Goal: Information Seeking & Learning: Learn about a topic

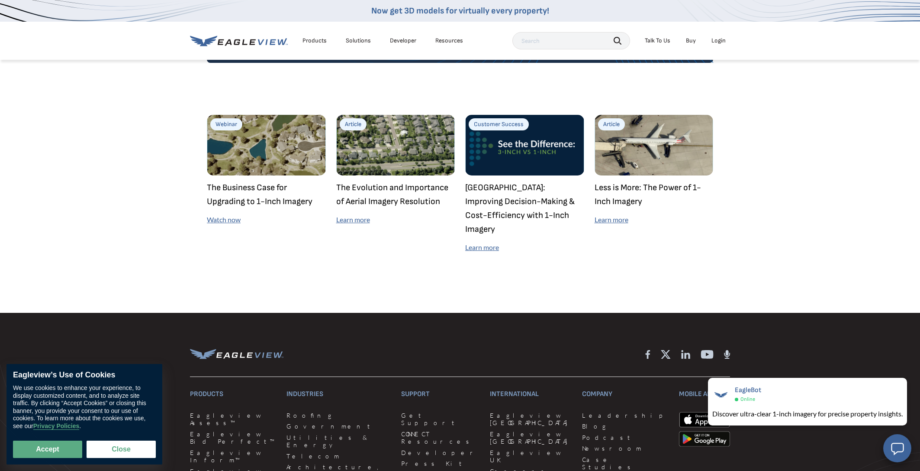
scroll to position [2513, 0]
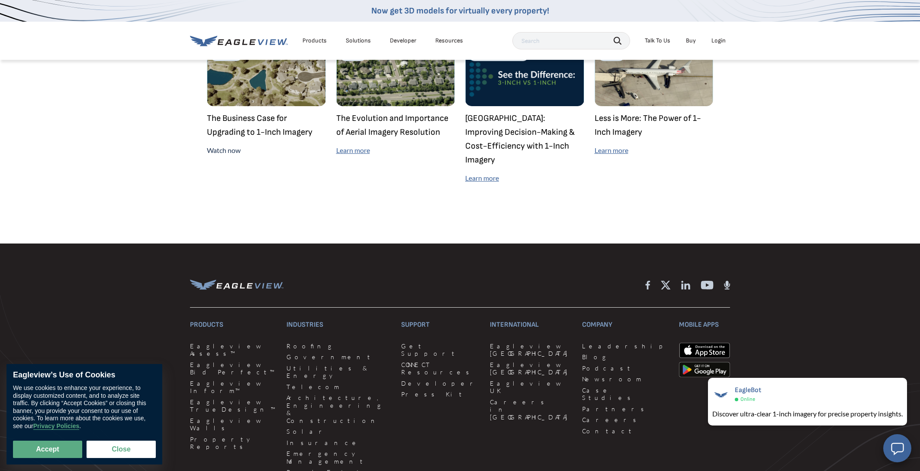
click at [220, 153] on link "Watch now" at bounding box center [224, 150] width 34 height 8
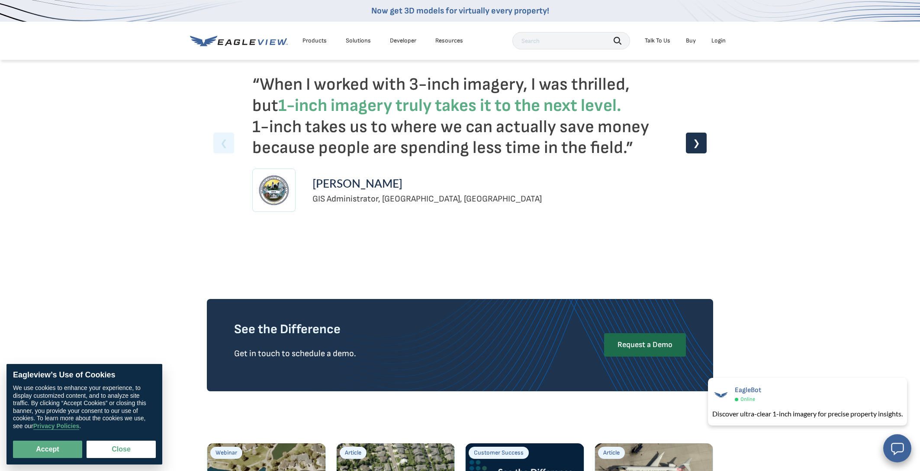
scroll to position [2162, 0]
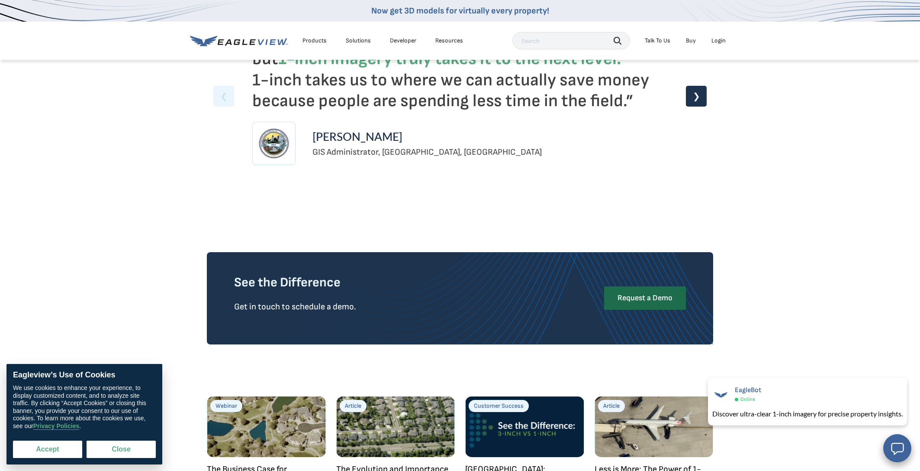
click at [73, 446] on button "Accept" at bounding box center [47, 448] width 69 height 17
checkbox input "true"
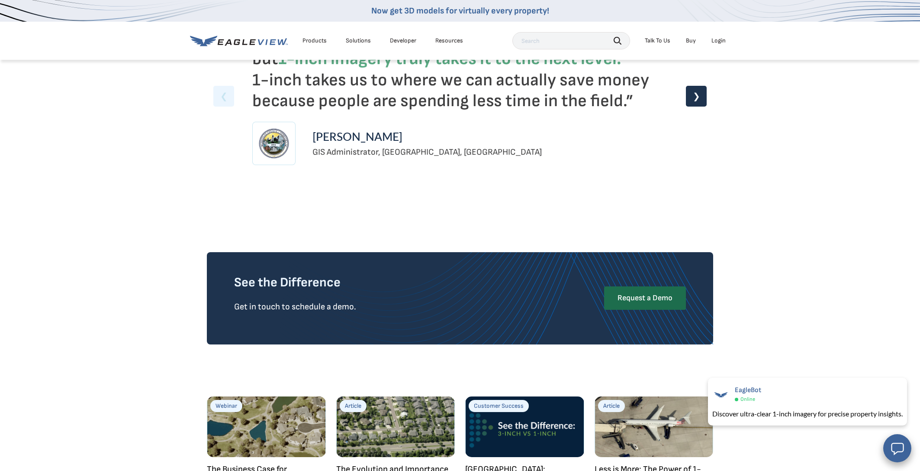
click at [109, 238] on div "“When I worked with 3-inch imagery, I was thrilled, but 1-inch imagery truly ta…" at bounding box center [460, 267] width 920 height 654
click at [143, 155] on div "“When I worked with 3-inch imagery, I was thrilled, but 1-inch imagery truly ta…" at bounding box center [460, 267] width 920 height 654
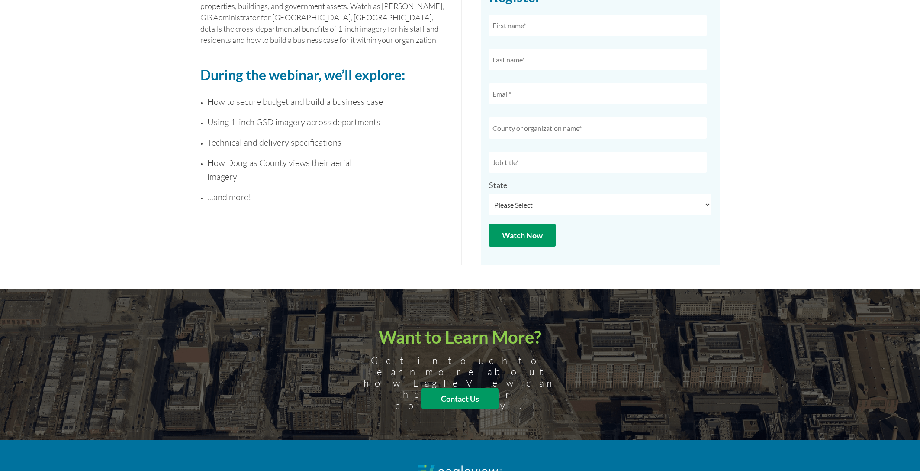
scroll to position [187, 0]
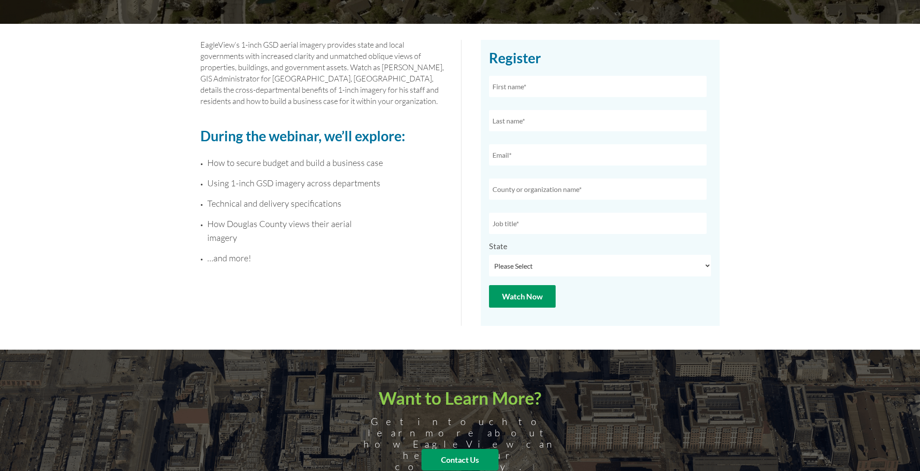
click at [267, 225] on span "How Douglas County views their aerial imagery" at bounding box center [279, 230] width 145 height 25
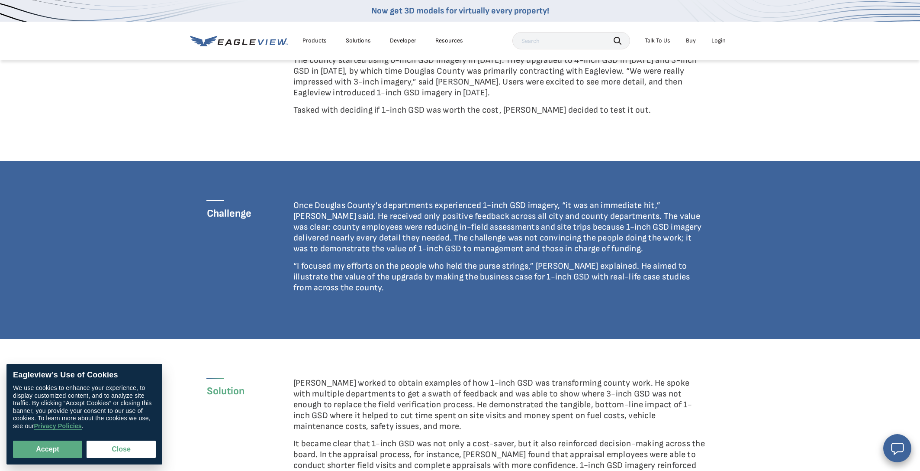
scroll to position [234, 0]
